Goal: Find specific fact: Find specific fact

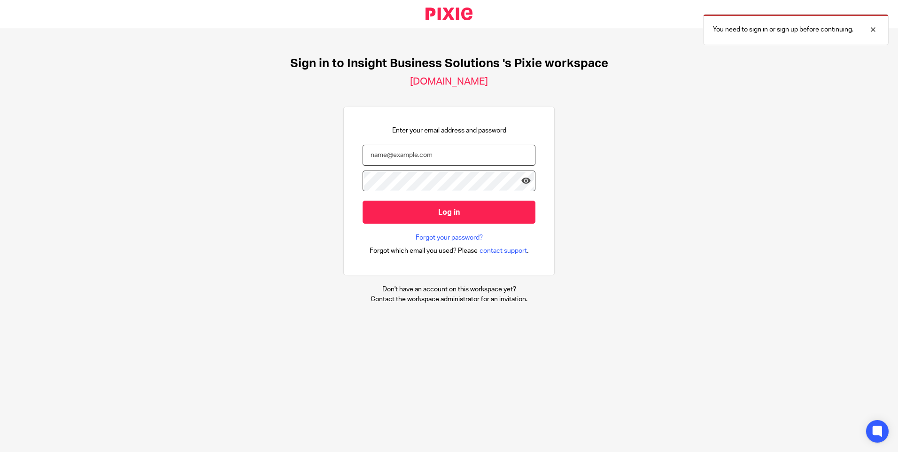
click at [447, 145] on input "email" at bounding box center [448, 155] width 173 height 21
type input "tracey.disley@insightbusinesssolutions.co.uk"
click at [362, 200] on input "Log in" at bounding box center [448, 211] width 173 height 23
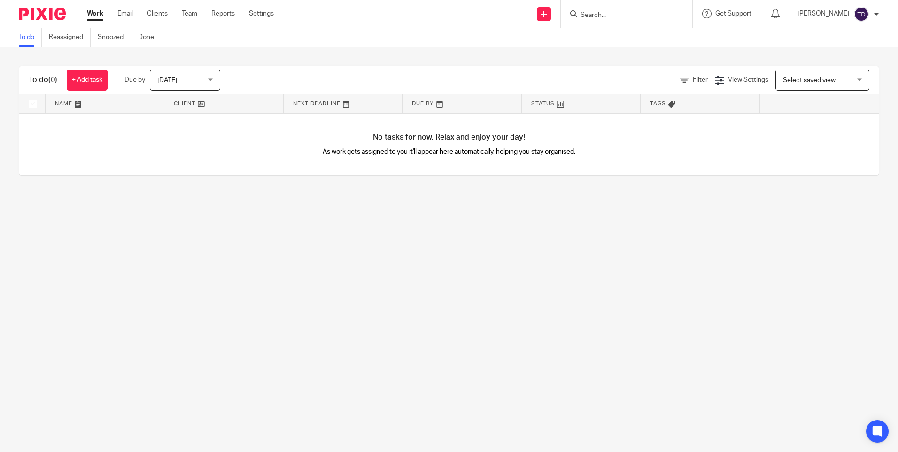
click at [608, 21] on div at bounding box center [626, 14] width 131 height 28
click at [613, 18] on input "Search" at bounding box center [621, 15] width 85 height 8
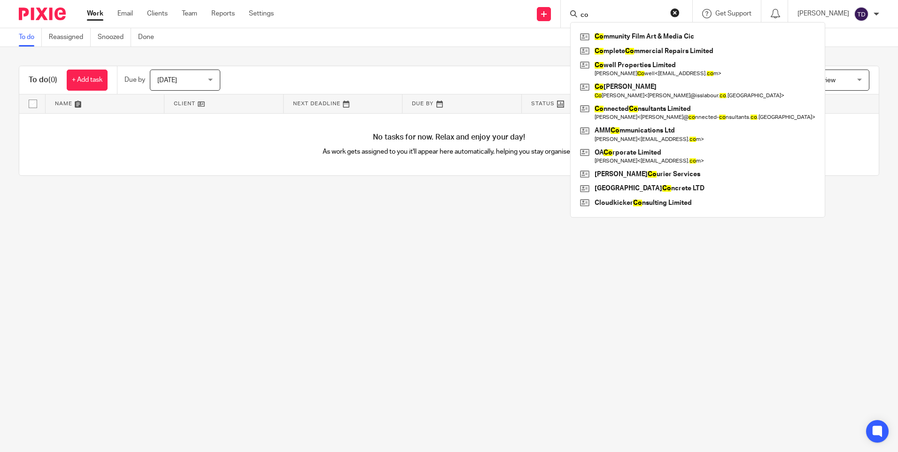
type input "c"
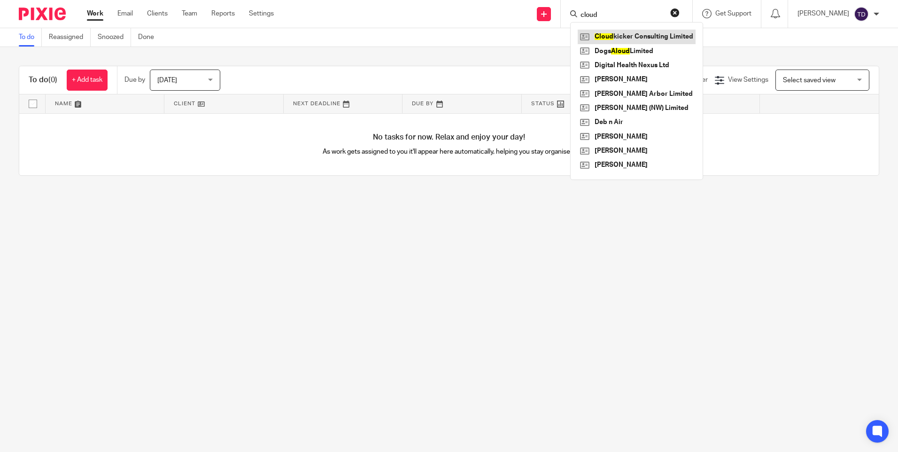
type input "cloud"
click at [635, 35] on link at bounding box center [637, 37] width 118 height 14
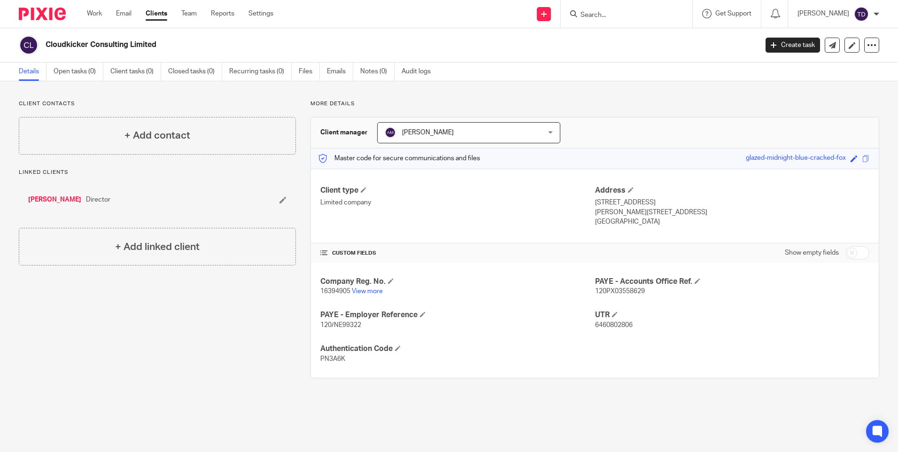
click at [20, 71] on link "Details" at bounding box center [33, 71] width 28 height 18
click at [370, 289] on link "View more" at bounding box center [367, 291] width 31 height 7
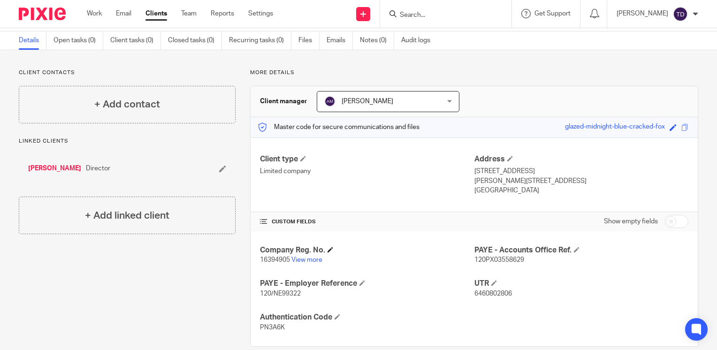
scroll to position [46, 0]
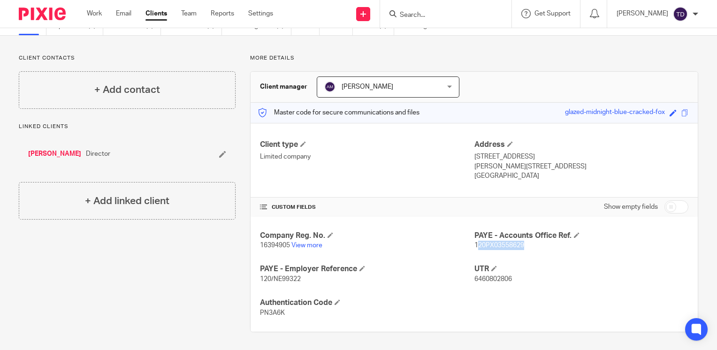
drag, startPoint x: 471, startPoint y: 242, endPoint x: 520, endPoint y: 244, distance: 48.9
click at [520, 244] on p "120PX03558629" at bounding box center [582, 245] width 214 height 9
click at [380, 251] on div "Company Reg. No. 16394905 View more PAYE - Accounts Office Ref. 120PX03558629 P…" at bounding box center [474, 274] width 447 height 115
drag, startPoint x: 470, startPoint y: 245, endPoint x: 529, endPoint y: 249, distance: 59.8
click at [529, 249] on p "120PX03558629" at bounding box center [582, 245] width 214 height 9
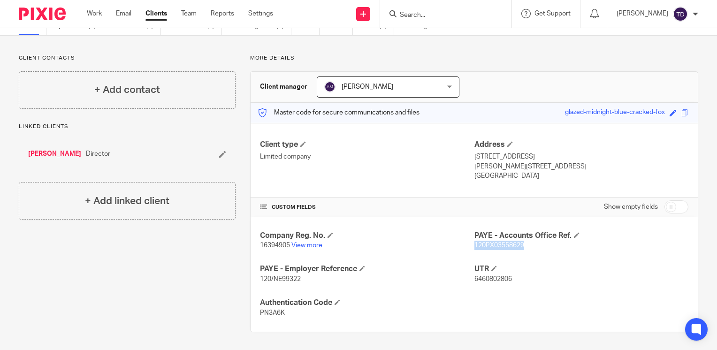
copy span "120PX03558629"
click at [62, 156] on link "[PERSON_NAME]" at bounding box center [54, 153] width 53 height 9
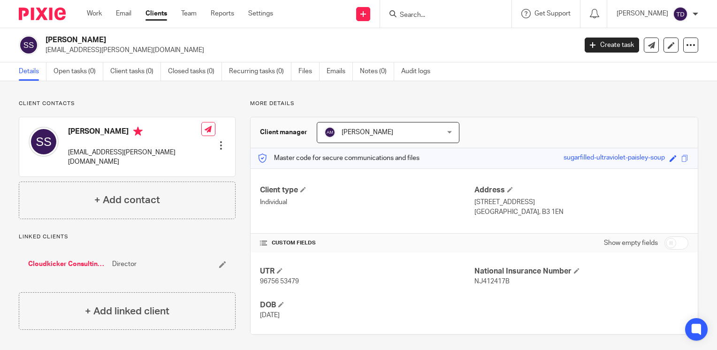
drag, startPoint x: 467, startPoint y: 200, endPoint x: 528, endPoint y: 213, distance: 62.4
click at [528, 213] on div "Client type Individual Address [STREET_ADDRESS] [GEOGRAPHIC_DATA], B3 1EN" at bounding box center [474, 201] width 447 height 65
click at [428, 206] on p "Individual" at bounding box center [367, 202] width 214 height 9
drag, startPoint x: 470, startPoint y: 204, endPoint x: 550, endPoint y: 214, distance: 81.0
click at [550, 214] on div "Address 86 Lionel Street, Flat 1312, Landrow Place Birmingham, B3 1EN" at bounding box center [582, 200] width 214 height 31
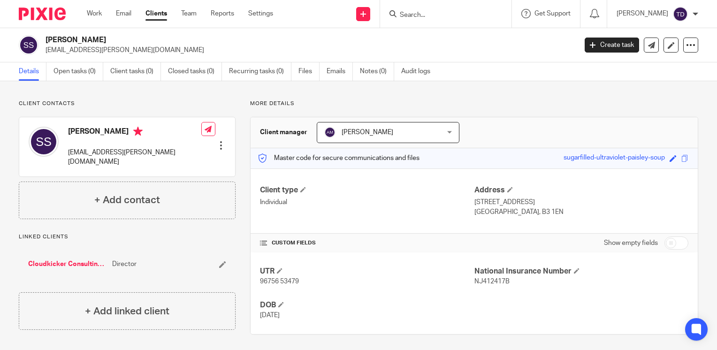
copy div "86 Lionel Street, Flat 1312, Landrow Place Birmingham, B3 1EN"
drag, startPoint x: 467, startPoint y: 280, endPoint x: 520, endPoint y: 290, distance: 54.5
click at [520, 290] on div "UTR 96756 53479 National Insurance Number NJ412417B DOB 2 Dec 1989" at bounding box center [474, 294] width 447 height 82
drag, startPoint x: 520, startPoint y: 290, endPoint x: 497, endPoint y: 292, distance: 23.1
click at [497, 292] on div "UTR 96756 53479 National Insurance Number NJ412417B DOB 2 Dec 1989" at bounding box center [474, 294] width 447 height 82
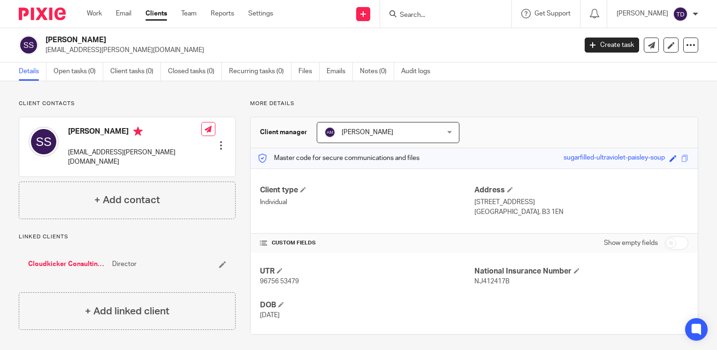
click at [458, 299] on div "UTR 96756 53479 National Insurance Number NJ412417B DOB 2 Dec 1989" at bounding box center [474, 294] width 447 height 82
drag, startPoint x: 470, startPoint y: 282, endPoint x: 508, endPoint y: 283, distance: 38.0
click at [508, 283] on p "NJ412417B" at bounding box center [582, 281] width 214 height 9
copy span "NJ412417B"
drag, startPoint x: 56, startPoint y: 256, endPoint x: 72, endPoint y: 258, distance: 16.1
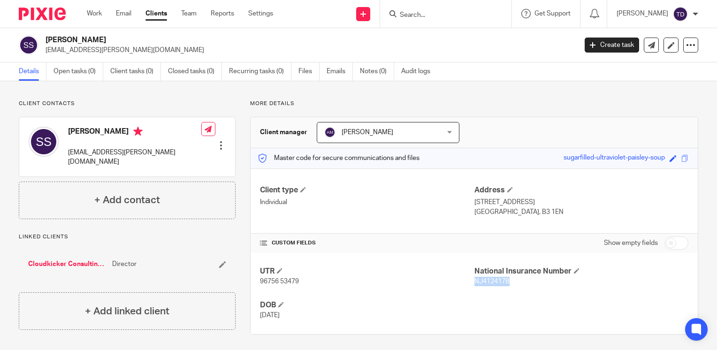
click at [56, 260] on link "Cloudkicker Consulting Limited" at bounding box center [67, 264] width 79 height 9
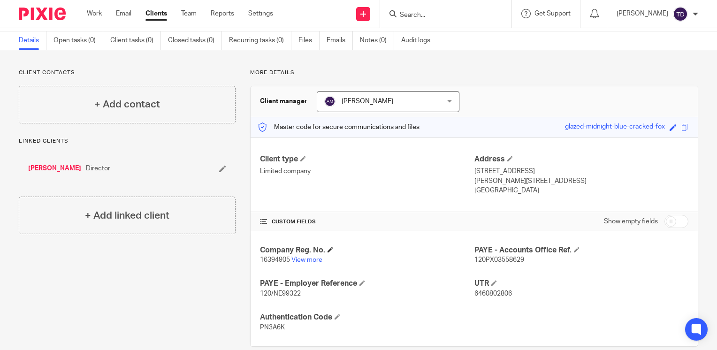
scroll to position [46, 0]
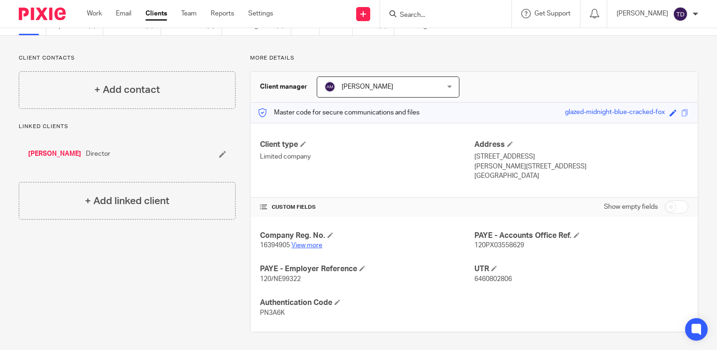
click at [313, 243] on link "View more" at bounding box center [307, 245] width 31 height 7
